Goal: Task Accomplishment & Management: Use online tool/utility

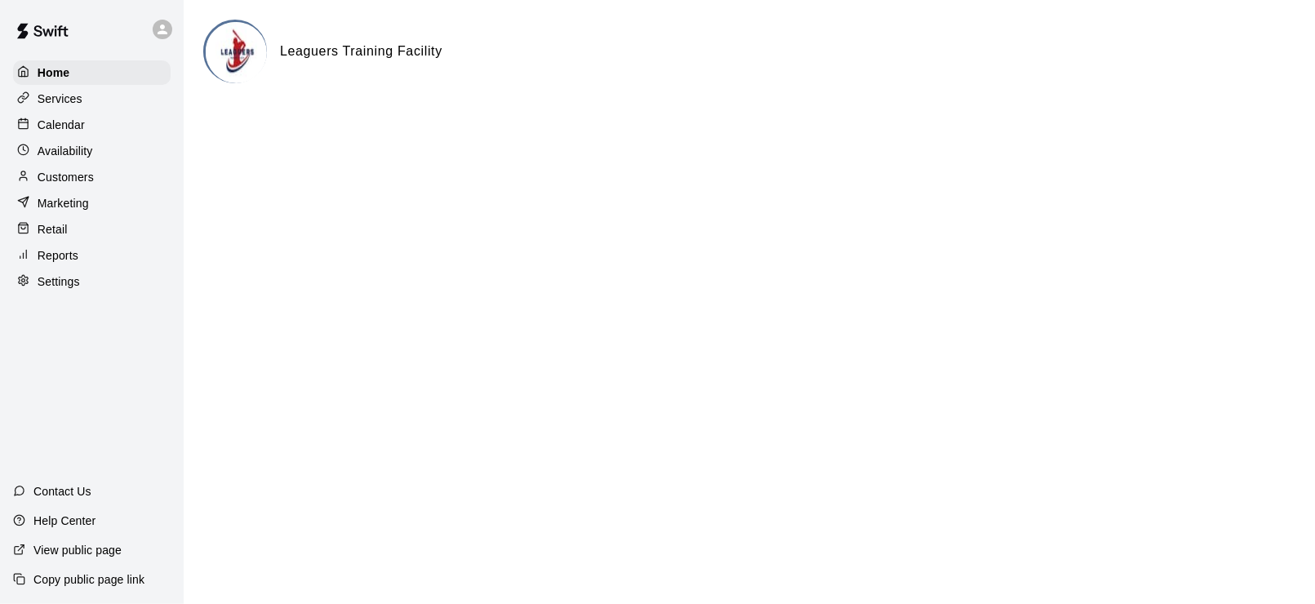
click at [60, 143] on div "Availability" at bounding box center [91, 151] width 157 height 24
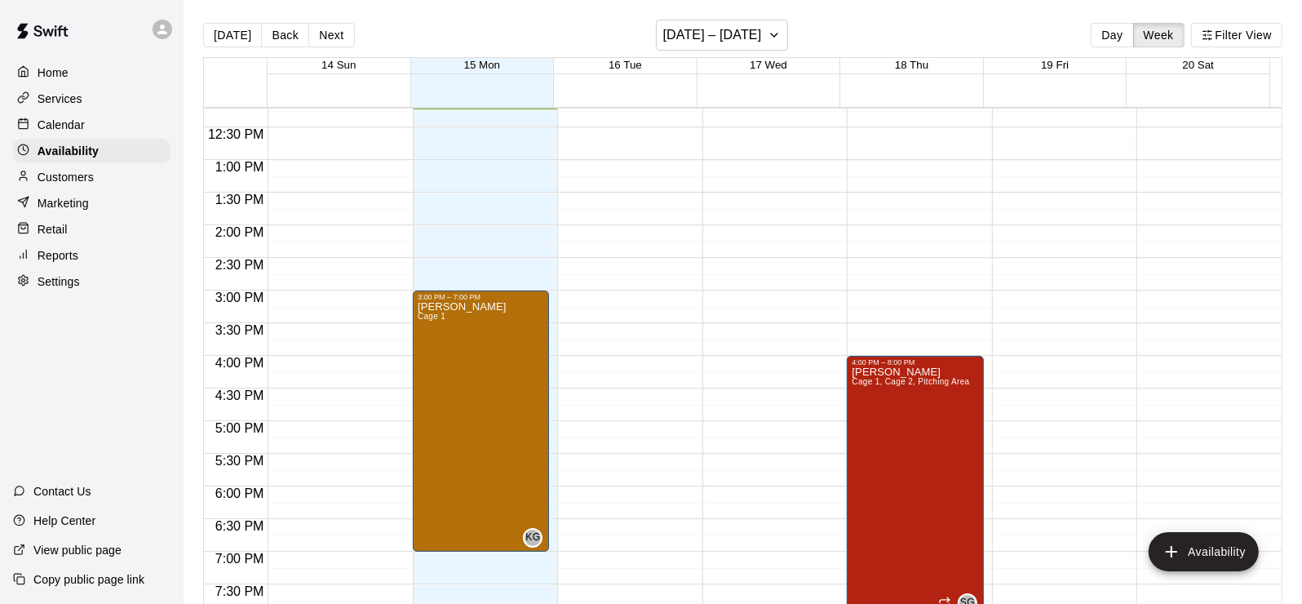
scroll to position [960, 0]
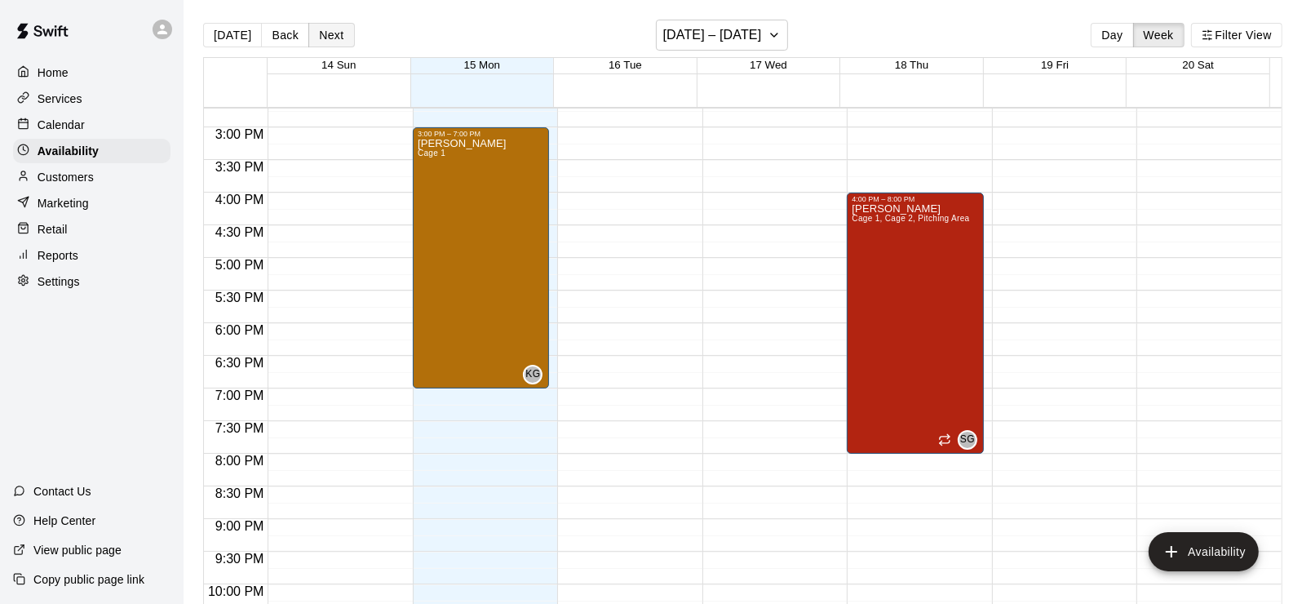
click at [329, 38] on button "Next" at bounding box center [331, 35] width 46 height 24
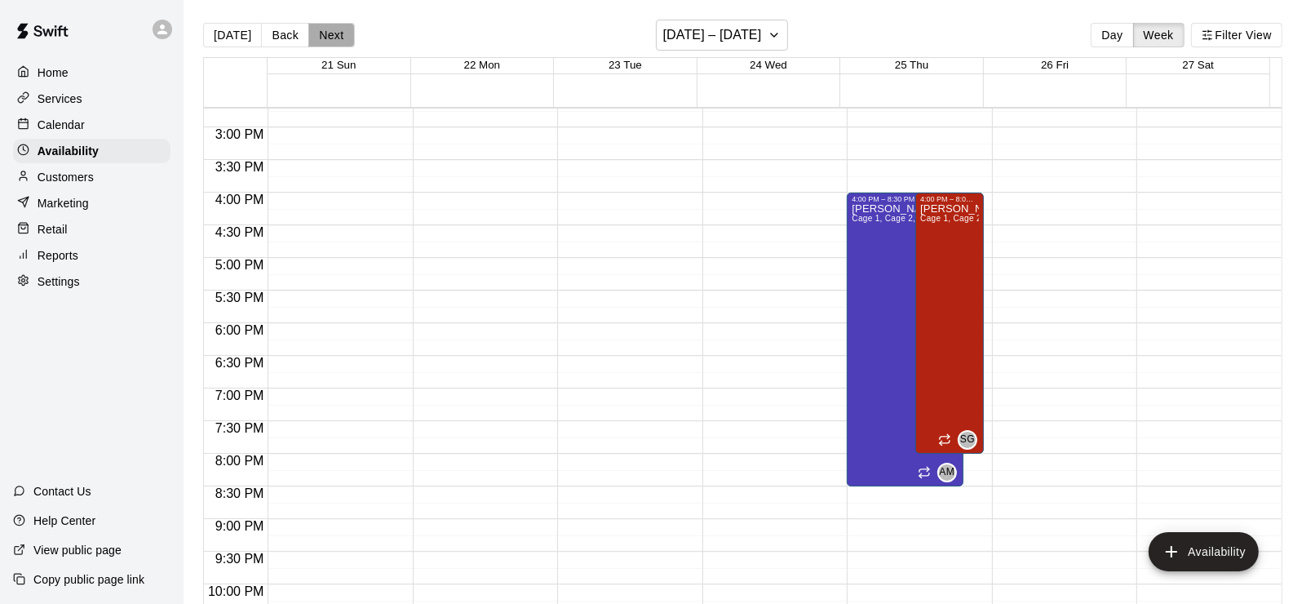
click at [329, 38] on button "Next" at bounding box center [331, 35] width 46 height 24
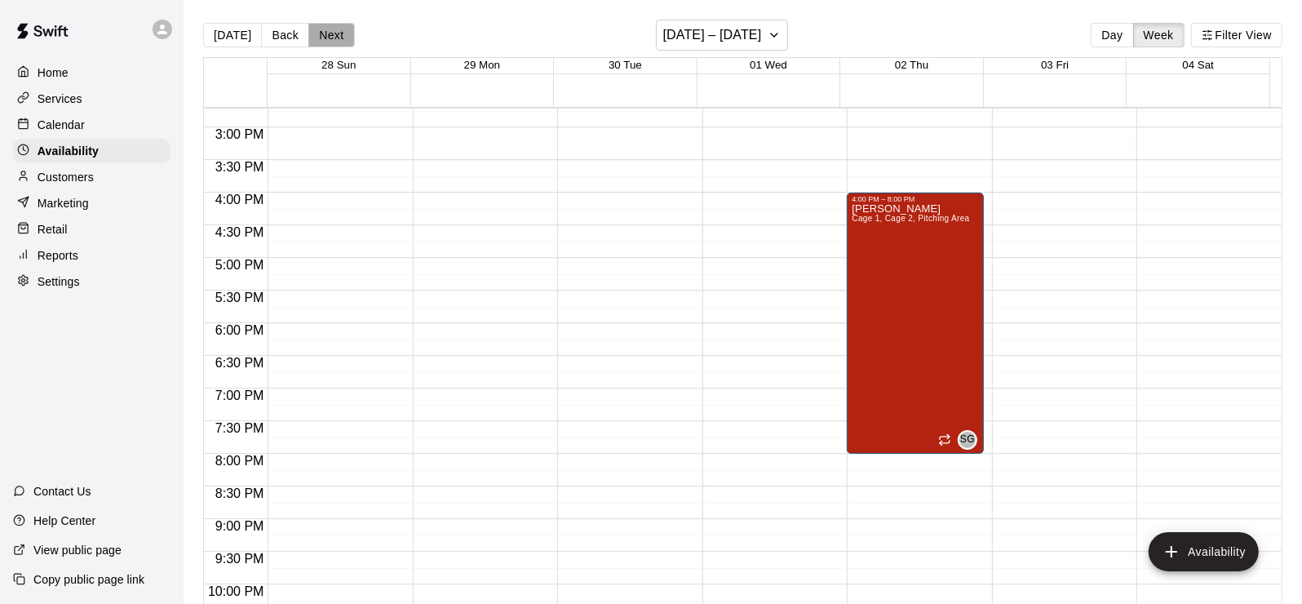
click at [329, 38] on button "Next" at bounding box center [331, 35] width 46 height 24
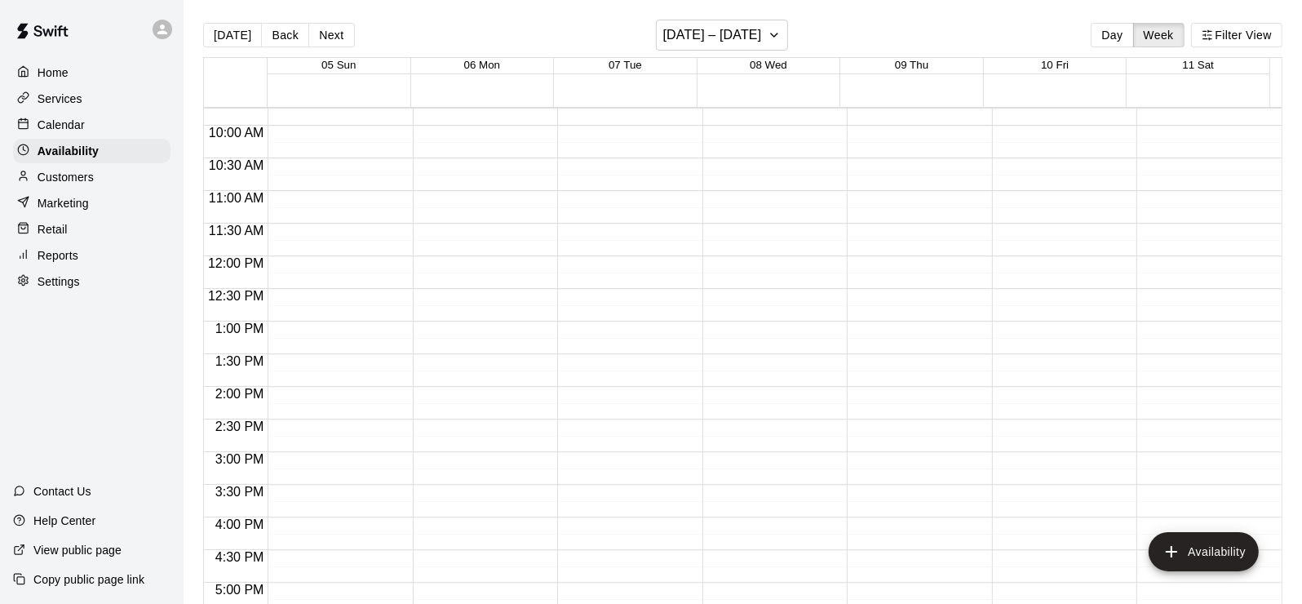
scroll to position [634, 0]
click at [341, 39] on button "Next" at bounding box center [331, 35] width 46 height 24
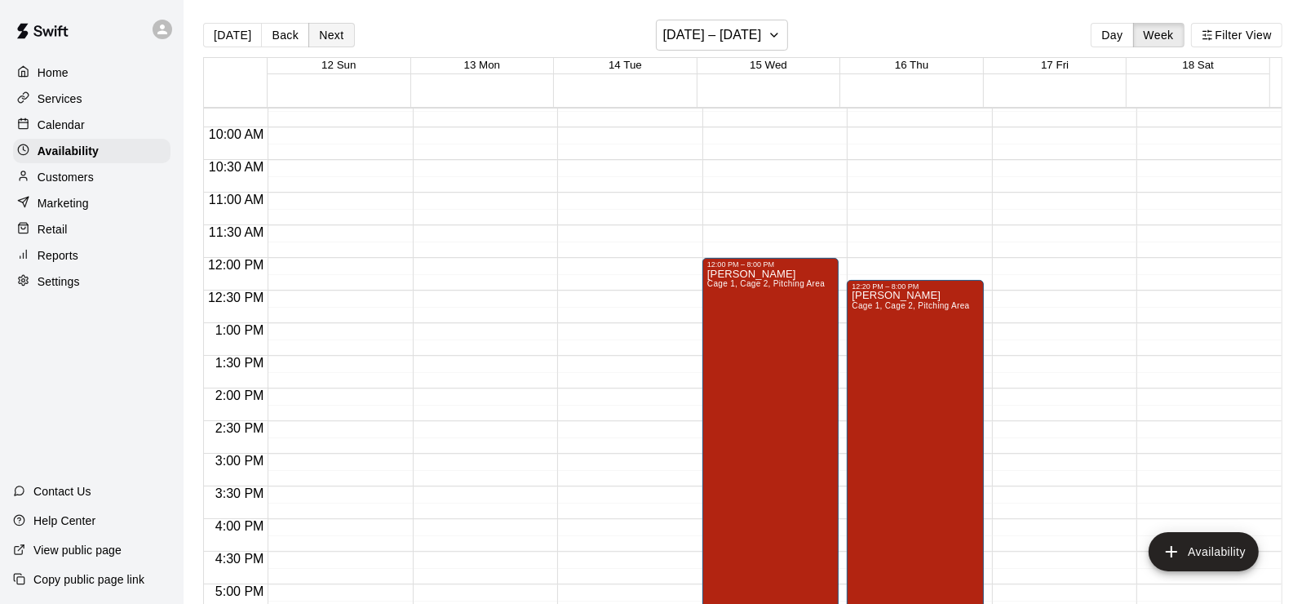
click at [335, 38] on button "Next" at bounding box center [331, 35] width 46 height 24
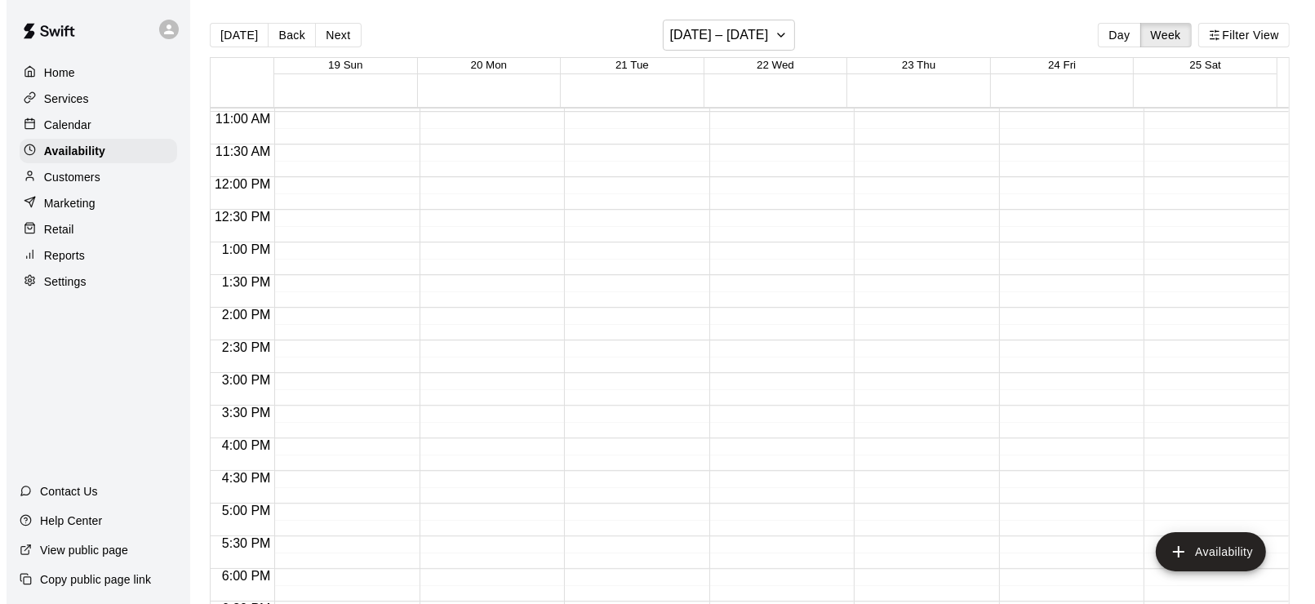
scroll to position [552, 0]
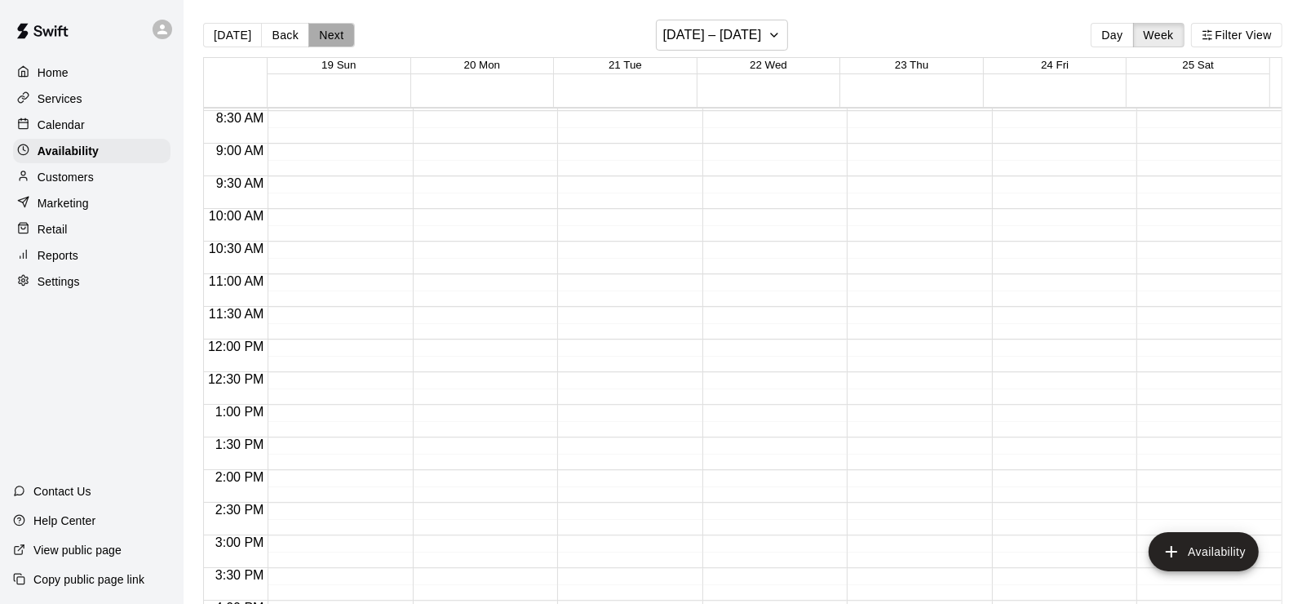
click at [322, 36] on button "Next" at bounding box center [331, 35] width 46 height 24
click at [325, 37] on button "Next" at bounding box center [331, 35] width 46 height 24
click at [47, 69] on p "Home" at bounding box center [53, 72] width 31 height 16
